Goal: Go to known website: Go to known website

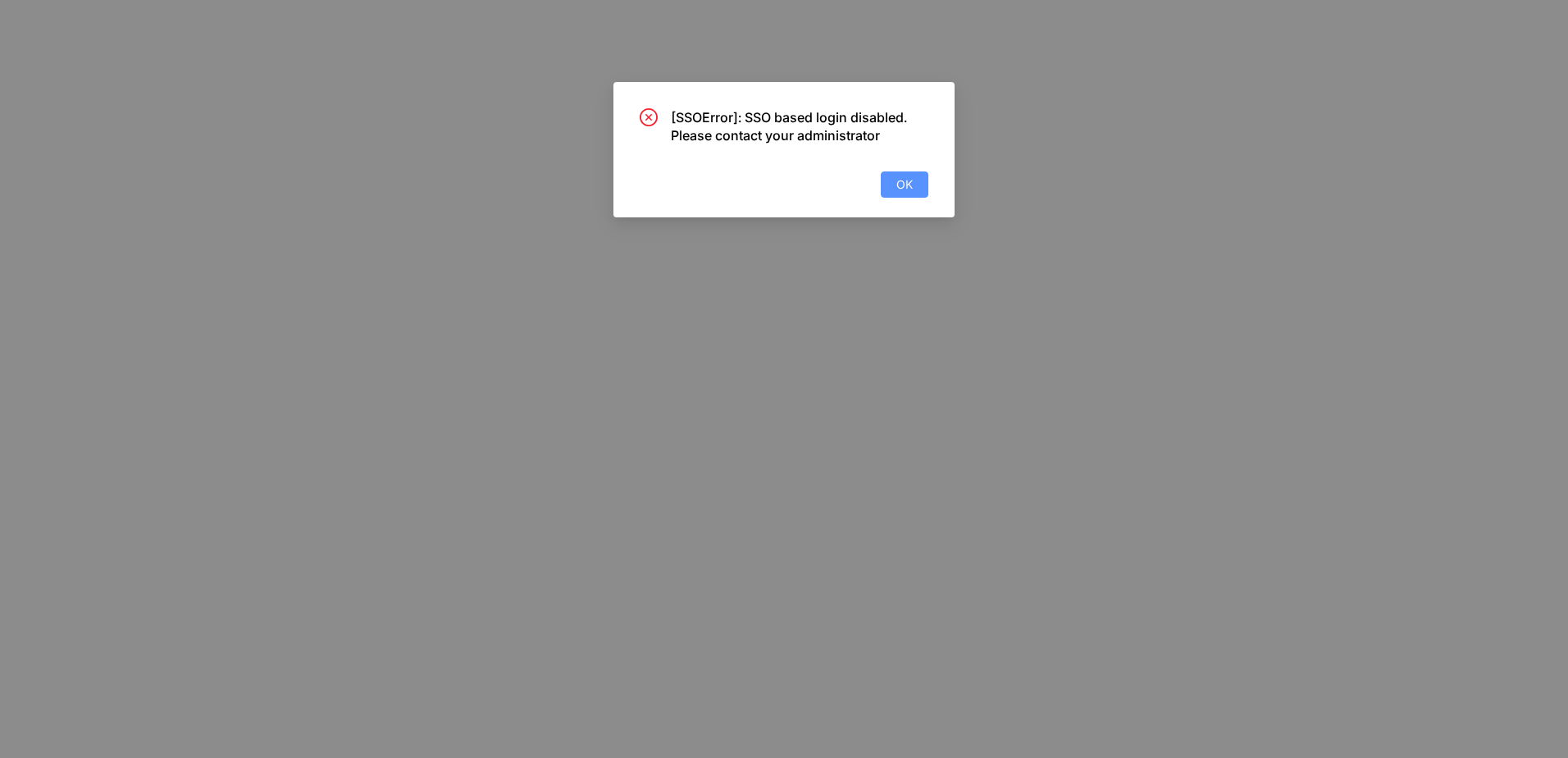
click at [914, 196] on button "OK" at bounding box center [905, 185] width 48 height 27
